Goal: Task Accomplishment & Management: Use online tool/utility

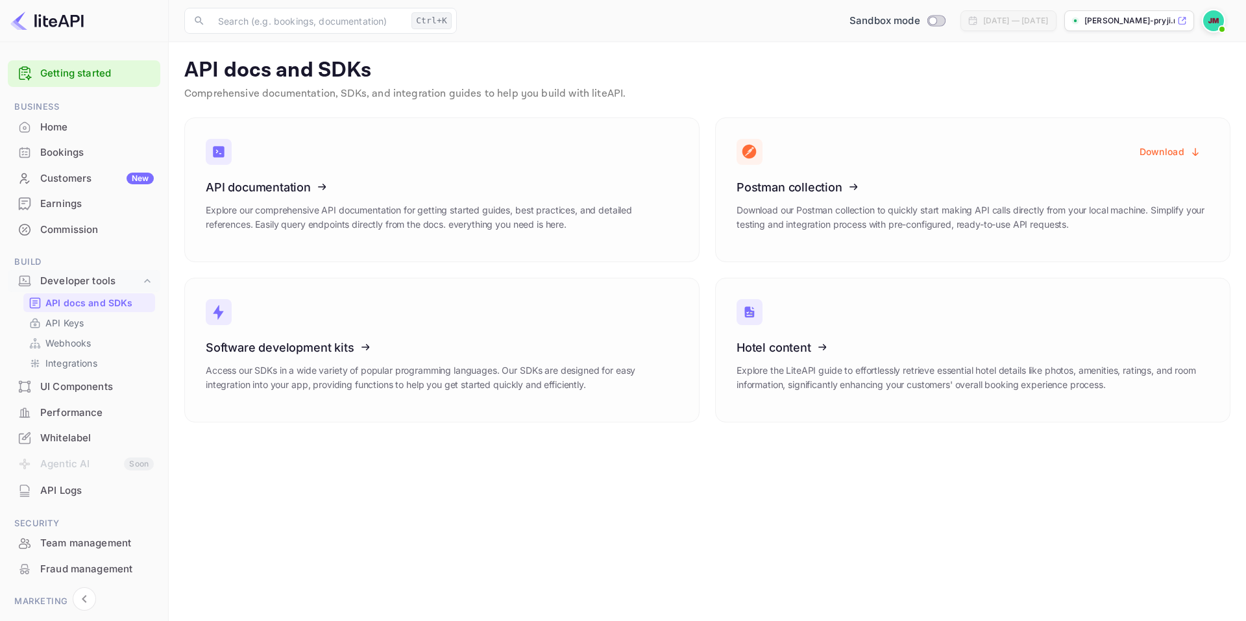
scroll to position [65, 0]
click at [55, 321] on p "API Keys" at bounding box center [64, 323] width 38 height 14
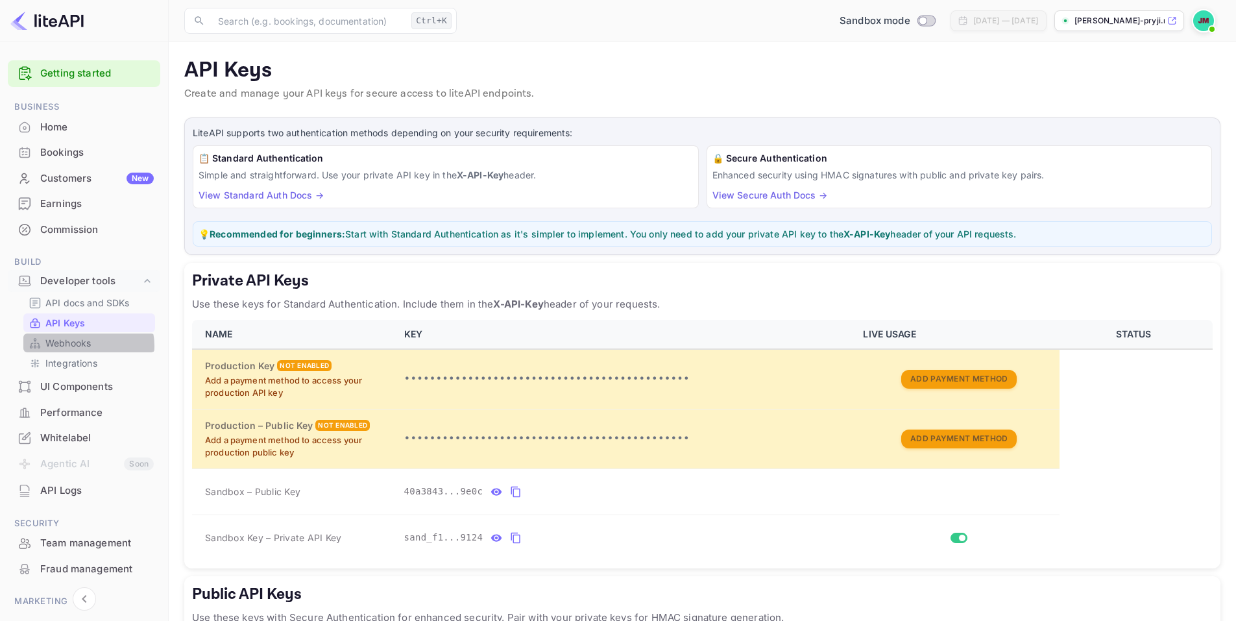
click at [86, 346] on p "Webhooks" at bounding box center [67, 343] width 45 height 14
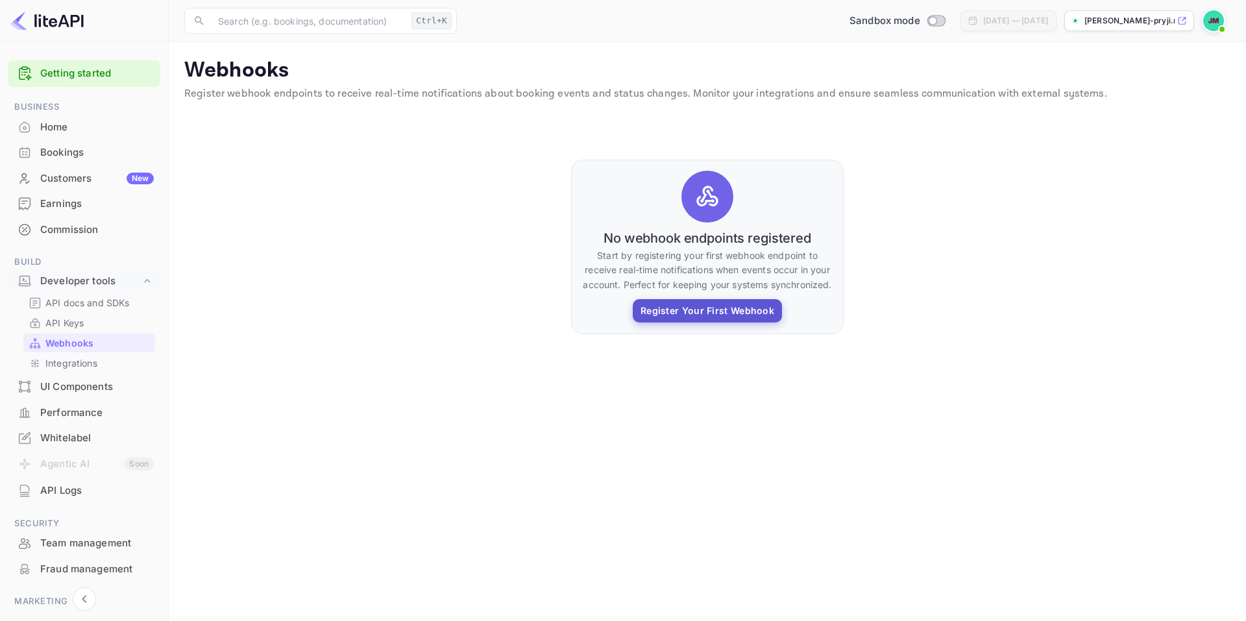
click at [700, 319] on button "Register Your First Webhook" at bounding box center [706, 310] width 149 height 23
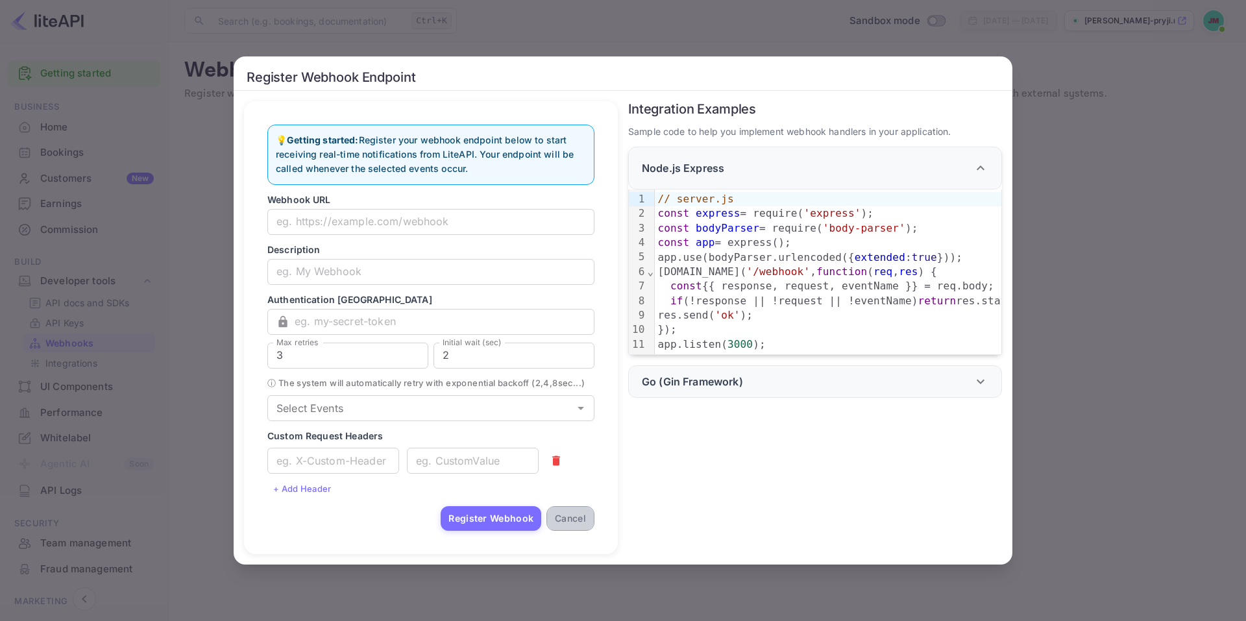
click at [568, 525] on button "Cancel" at bounding box center [570, 518] width 48 height 25
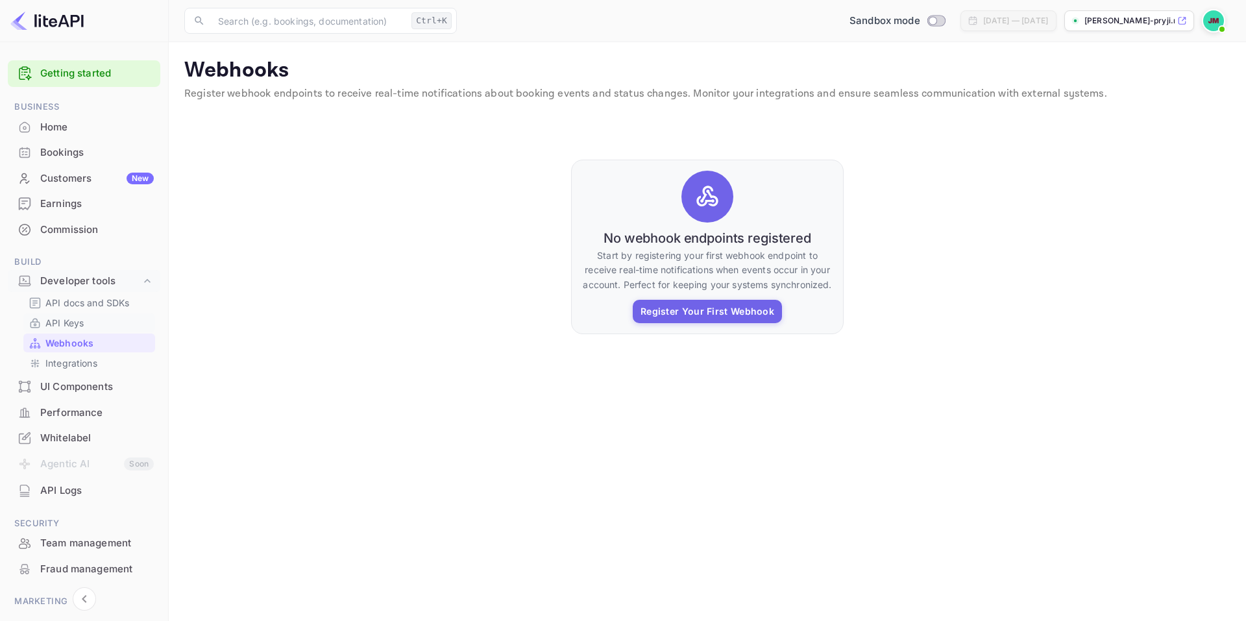
click at [69, 322] on p "API Keys" at bounding box center [64, 323] width 38 height 14
